Goal: Task Accomplishment & Management: Complete application form

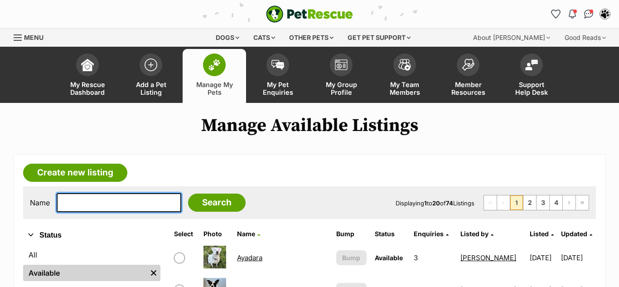
click at [99, 202] on input "text" at bounding box center [119, 202] width 125 height 19
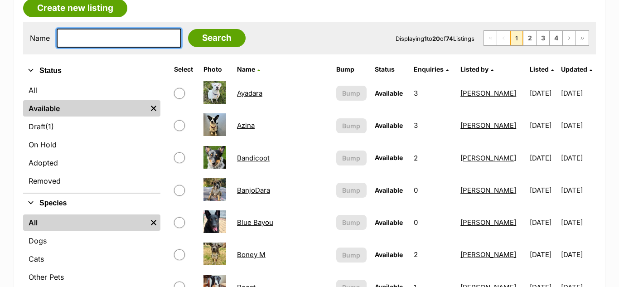
scroll to position [171, 0]
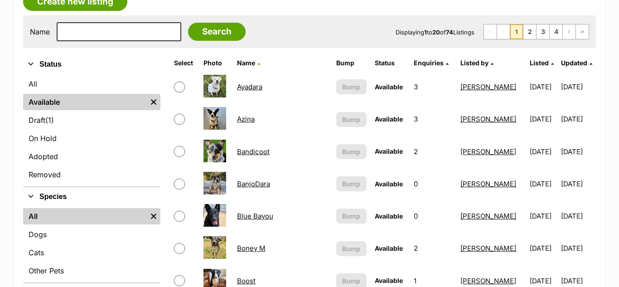
click at [256, 152] on link "Bandicoot" at bounding box center [253, 151] width 33 height 9
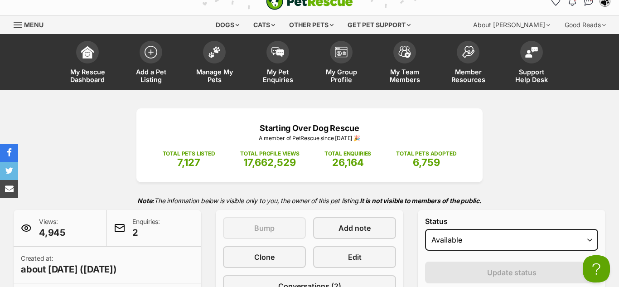
scroll to position [14, 0]
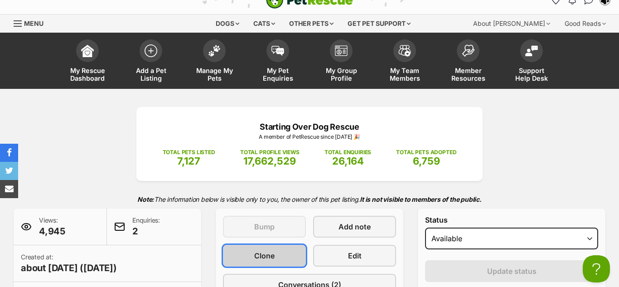
click at [258, 254] on span "Clone" at bounding box center [264, 255] width 20 height 11
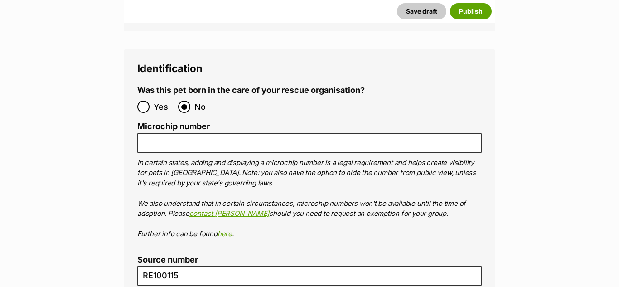
scroll to position [3148, 0]
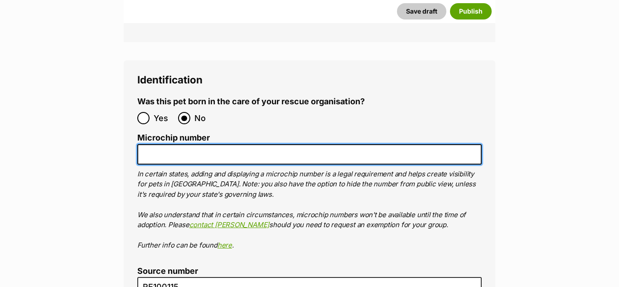
click at [160, 144] on input "Microchip number" at bounding box center [309, 154] width 344 height 20
paste input "953010007084027"
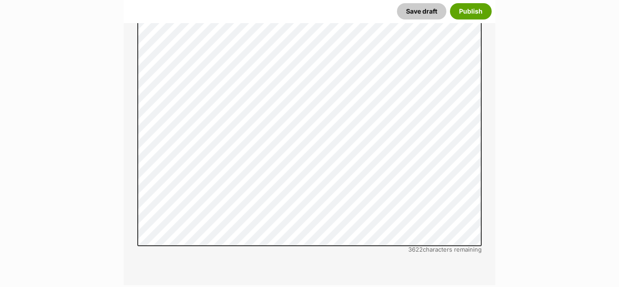
scroll to position [2658, 0]
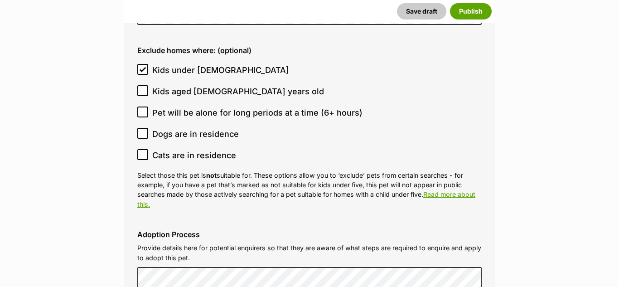
type input "953010007084027"
click at [141, 67] on icon at bounding box center [142, 69] width 5 height 4
click at [141, 64] on input "Kids under 5 years old" at bounding box center [142, 69] width 11 height 11
checkbox input "false"
drag, startPoint x: 145, startPoint y: 41, endPoint x: 142, endPoint y: 58, distance: 17.4
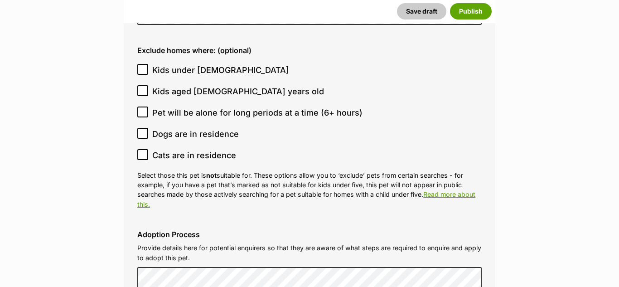
click at [144, 64] on span at bounding box center [142, 70] width 11 height 12
click at [142, 88] on icon at bounding box center [142, 90] width 5 height 4
click at [142, 85] on input "Kids aged 6-12 years old" at bounding box center [142, 90] width 11 height 11
checkbox input "true"
click at [144, 66] on icon at bounding box center [143, 69] width 6 height 6
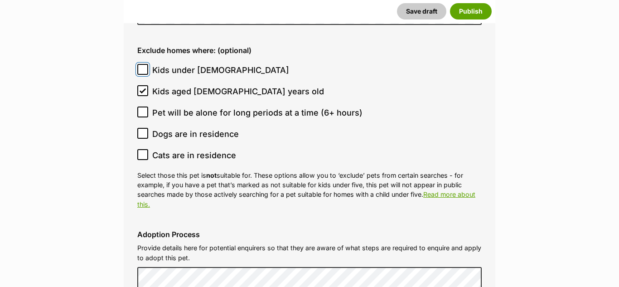
click at [144, 64] on input "Kids under 5 years old" at bounding box center [142, 69] width 11 height 11
checkbox input "true"
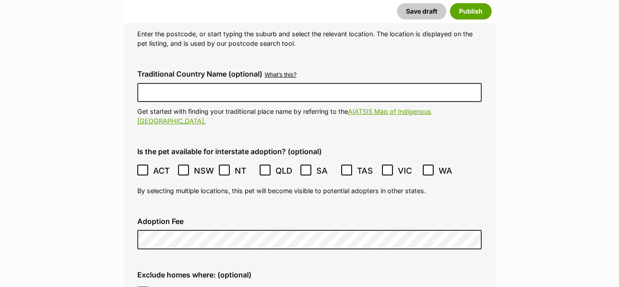
scroll to position [2431, 0]
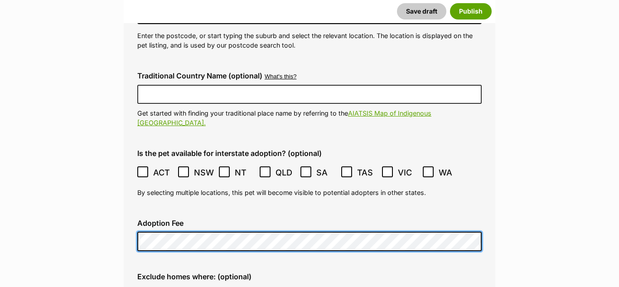
click at [132, 212] on div "Adoption Fee" at bounding box center [309, 235] width 359 height 47
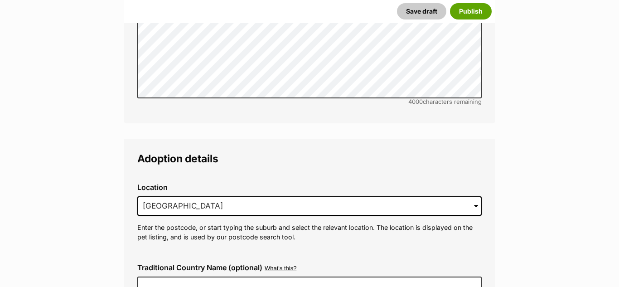
scroll to position [2233, 0]
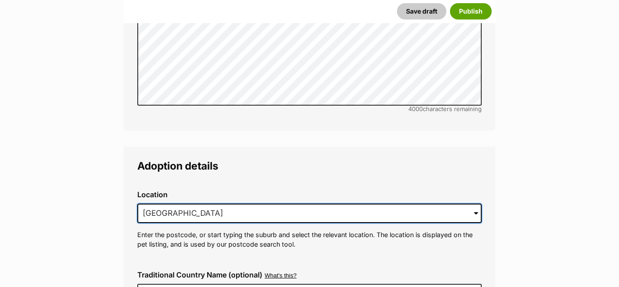
drag, startPoint x: 241, startPoint y: 193, endPoint x: 139, endPoint y: 190, distance: 101.6
click at [139, 203] on input "Chirnside Park, VIC, 3116" at bounding box center [309, 213] width 344 height 20
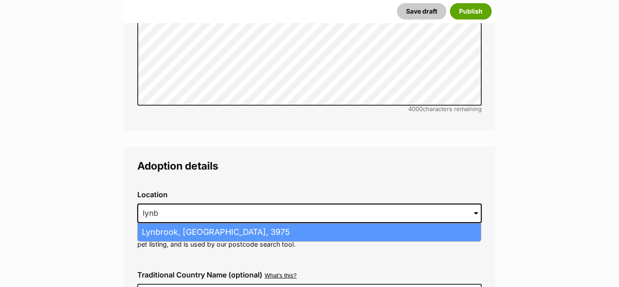
click at [157, 223] on li "Lynbrook, Victoria, 3975" at bounding box center [309, 232] width 343 height 18
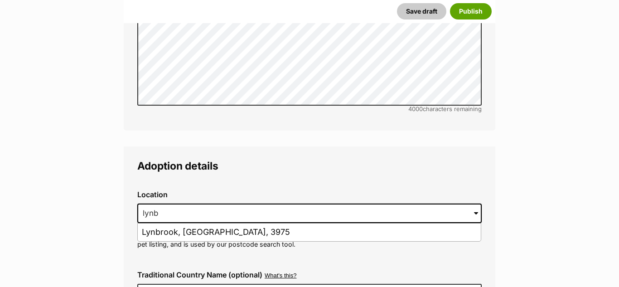
type input "Lynbrook, Victoria, 3975"
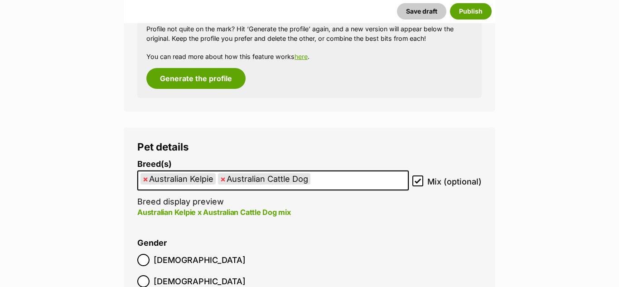
scroll to position [1348, 0]
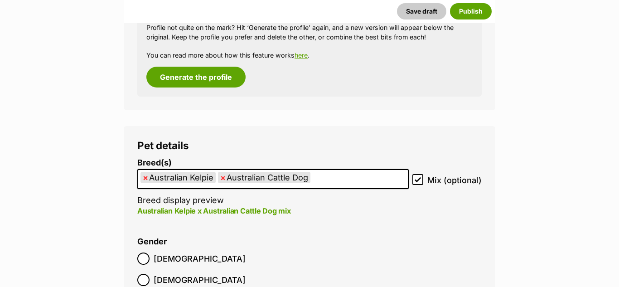
click at [144, 177] on span "×" at bounding box center [145, 177] width 5 height 11
select select "15"
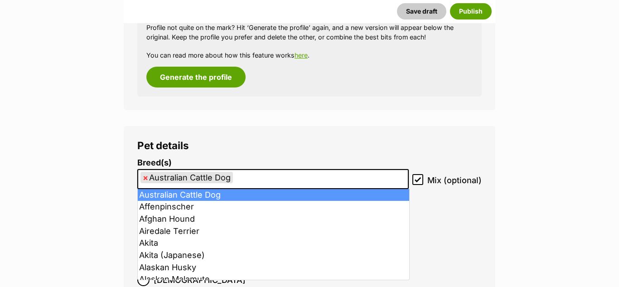
drag, startPoint x: 146, startPoint y: 178, endPoint x: 237, endPoint y: 182, distance: 90.8
click at [147, 177] on span "×" at bounding box center [145, 177] width 5 height 11
select select
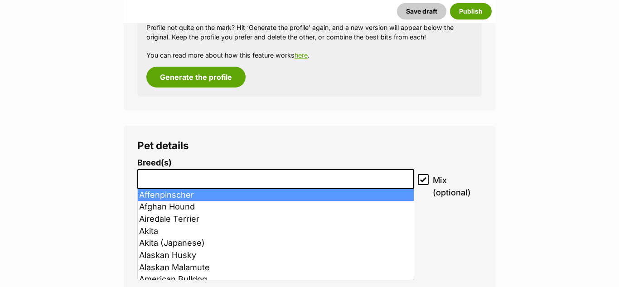
click at [213, 182] on li at bounding box center [275, 179] width 271 height 19
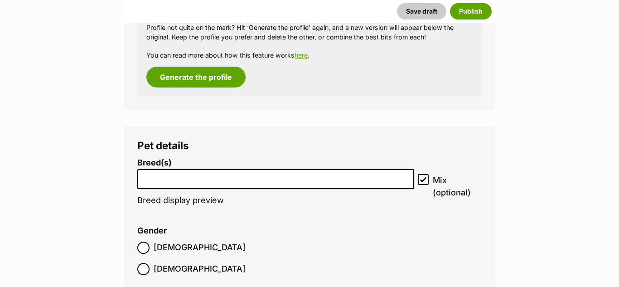
click at [175, 181] on li at bounding box center [275, 179] width 271 height 19
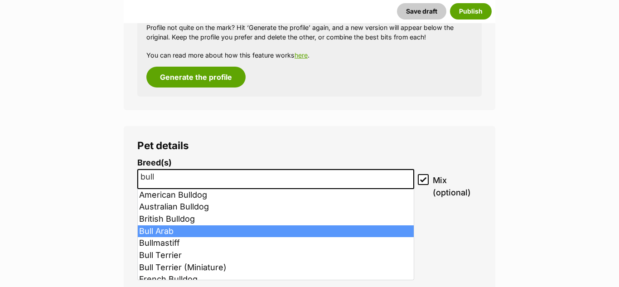
type input "bull"
select select "48"
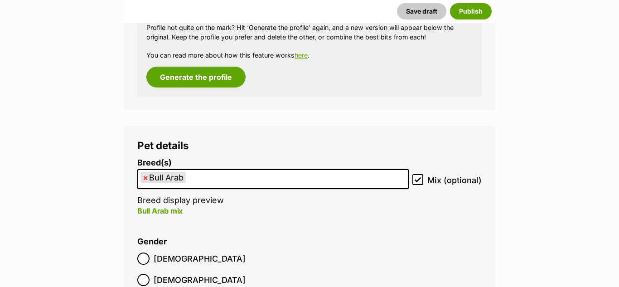
click at [198, 177] on ul "× Bull Arab" at bounding box center [273, 179] width 270 height 19
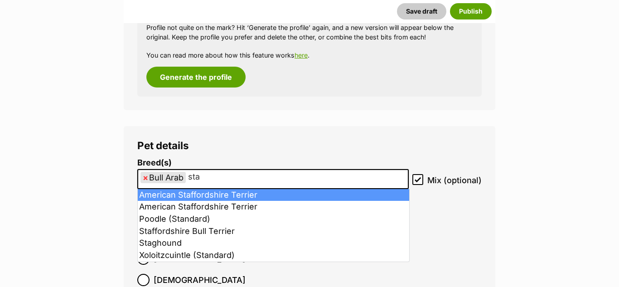
type input "staf"
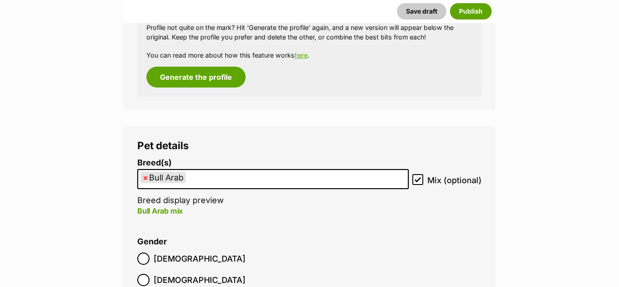
click at [172, 226] on li "Breed(s) Bull Arab Affenpinscher Afghan Hound Airedale Terrier Akita Akita (Jap…" at bounding box center [272, 192] width 271 height 68
click at [194, 176] on input "search" at bounding box center [203, 177] width 31 height 10
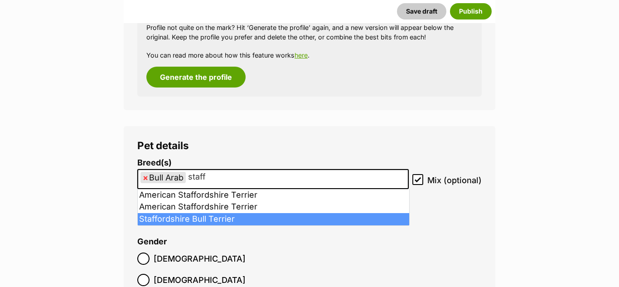
type input "staff"
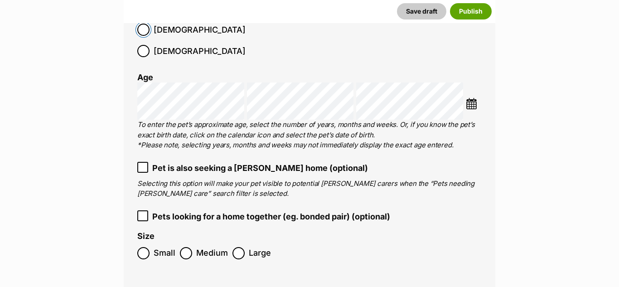
scroll to position [1572, 0]
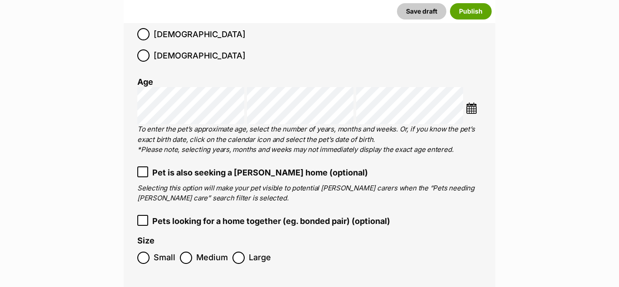
click at [470, 102] on img at bounding box center [471, 107] width 11 height 11
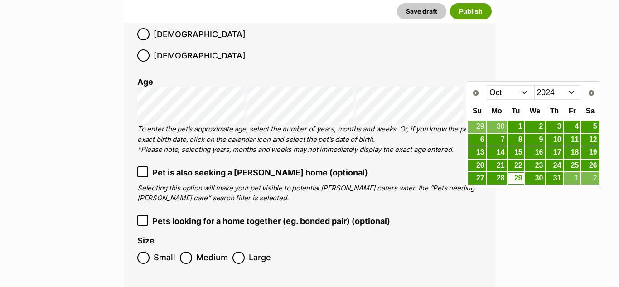
click at [525, 94] on select "Jan Feb Mar Apr May Jun Jul Aug Sep Oct Nov Dec" at bounding box center [510, 92] width 47 height 15
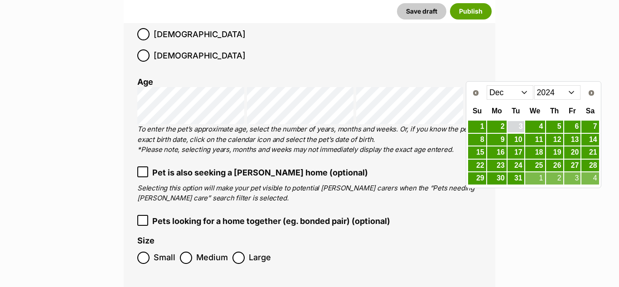
click at [518, 126] on link "3" at bounding box center [516, 126] width 17 height 11
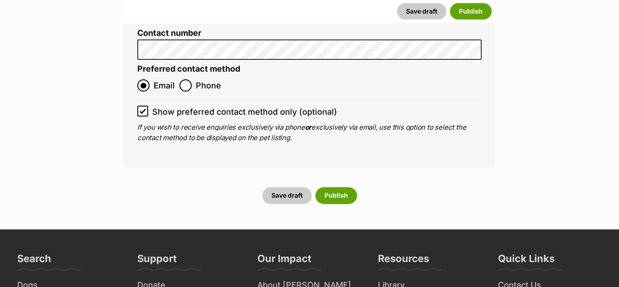
scroll to position [3974, 0]
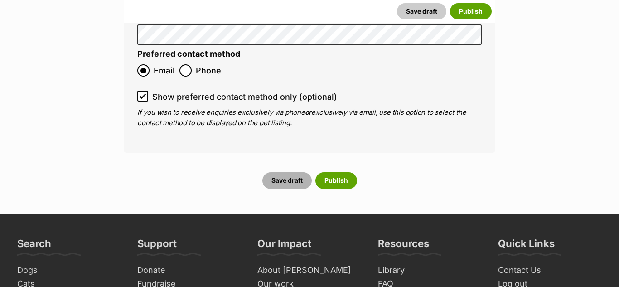
click at [286, 172] on button "Save draft" at bounding box center [286, 180] width 49 height 16
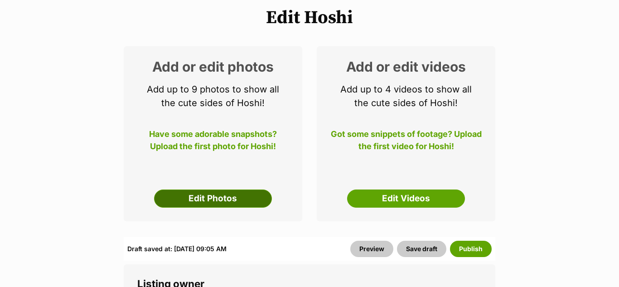
scroll to position [112, 0]
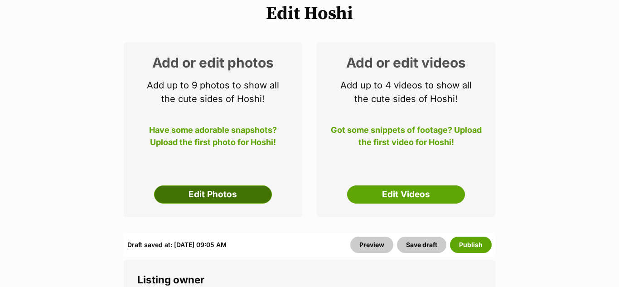
click at [214, 196] on link "Edit Photos" at bounding box center [213, 194] width 118 height 18
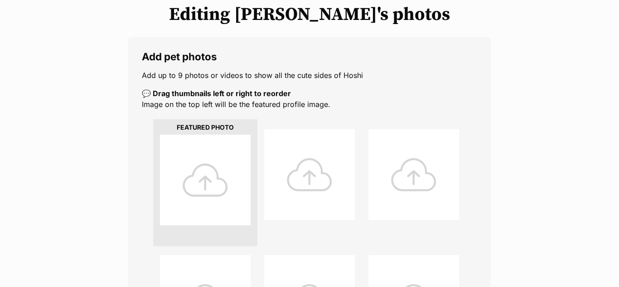
scroll to position [119, 0]
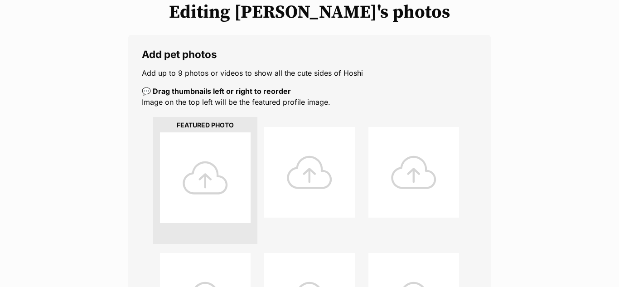
click at [207, 152] on div at bounding box center [205, 177] width 91 height 91
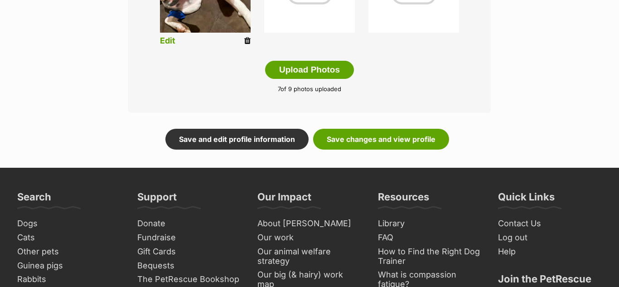
scroll to position [552, 0]
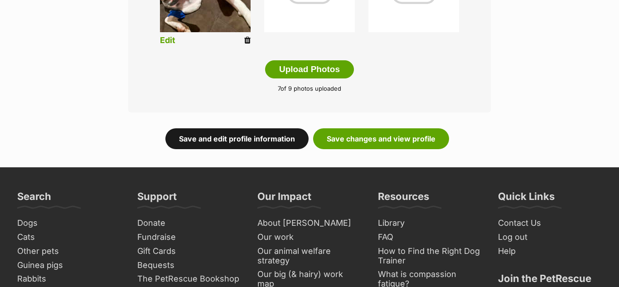
click at [255, 142] on link "Save and edit profile information" at bounding box center [236, 138] width 143 height 21
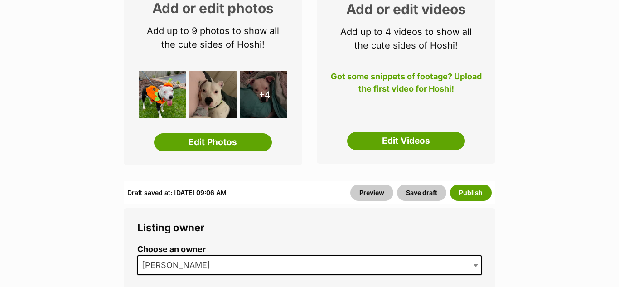
scroll to position [174, 0]
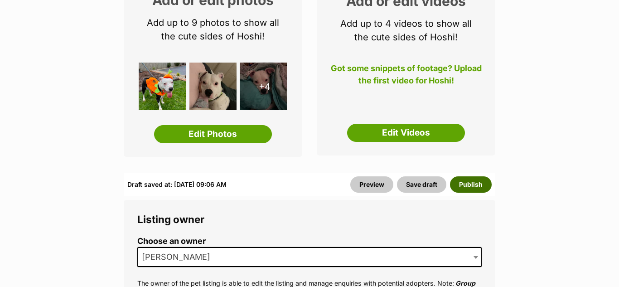
click at [474, 185] on button "Publish" at bounding box center [471, 184] width 42 height 16
